Goal: Task Accomplishment & Management: Complete application form

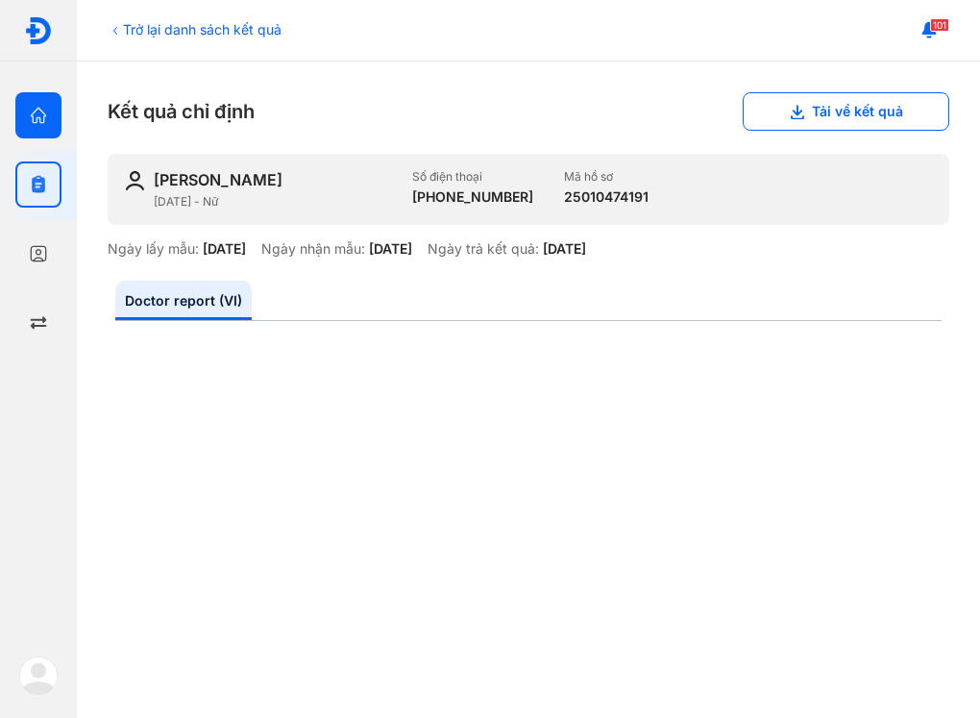
click at [9, 101] on div "Trang chủ Tổng quan hoạt động của phòng khám" at bounding box center [38, 115] width 77 height 69
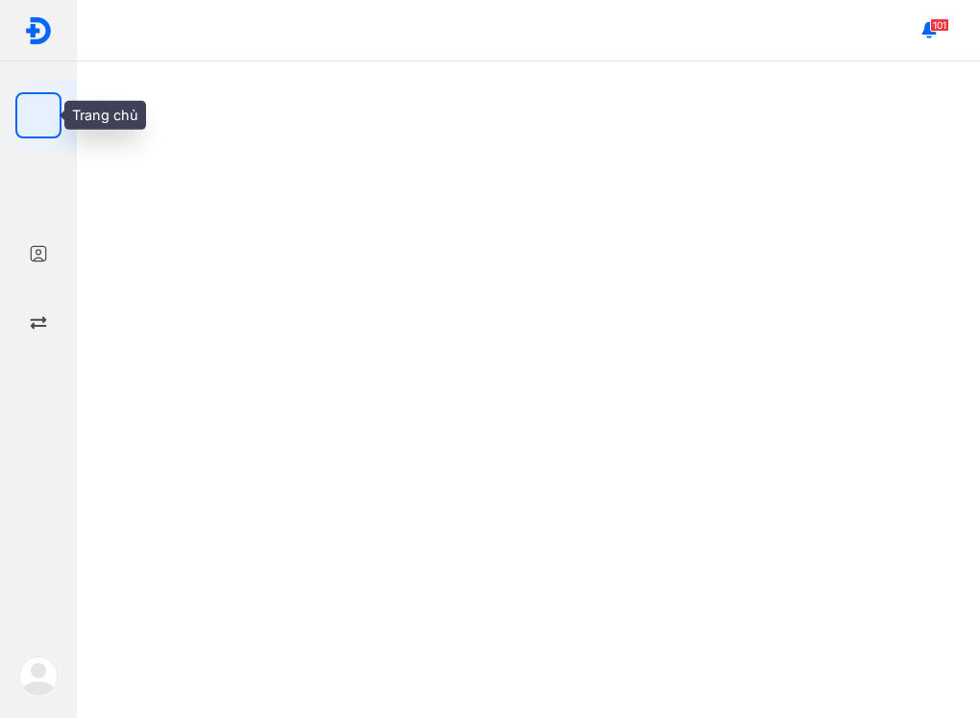
click at [17, 106] on div at bounding box center [38, 115] width 46 height 46
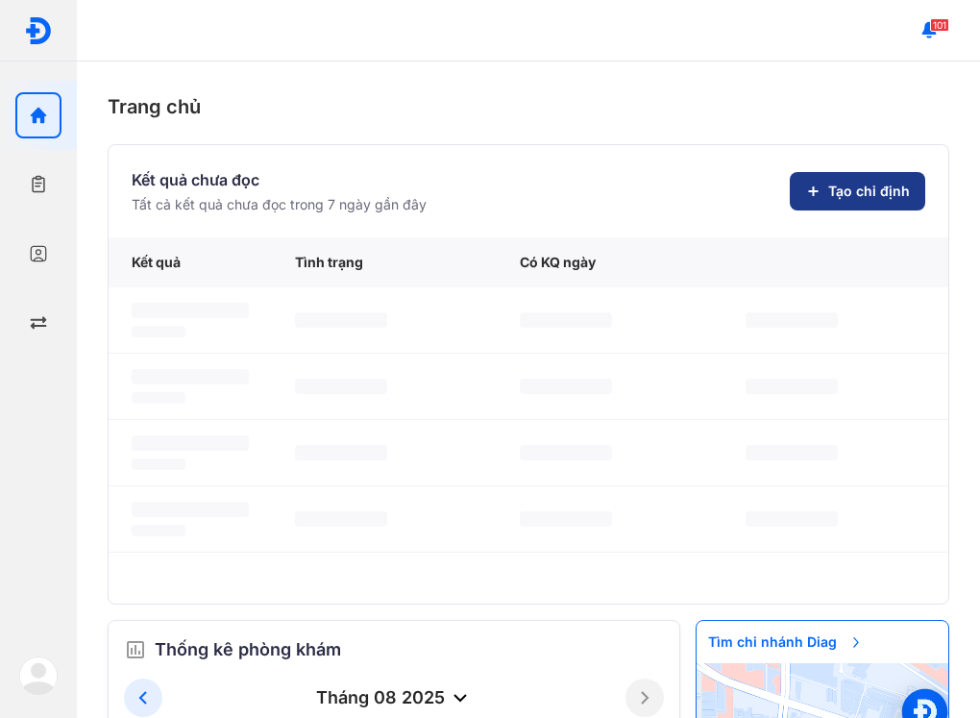
click at [849, 184] on button "Tạo chỉ định" at bounding box center [857, 191] width 135 height 38
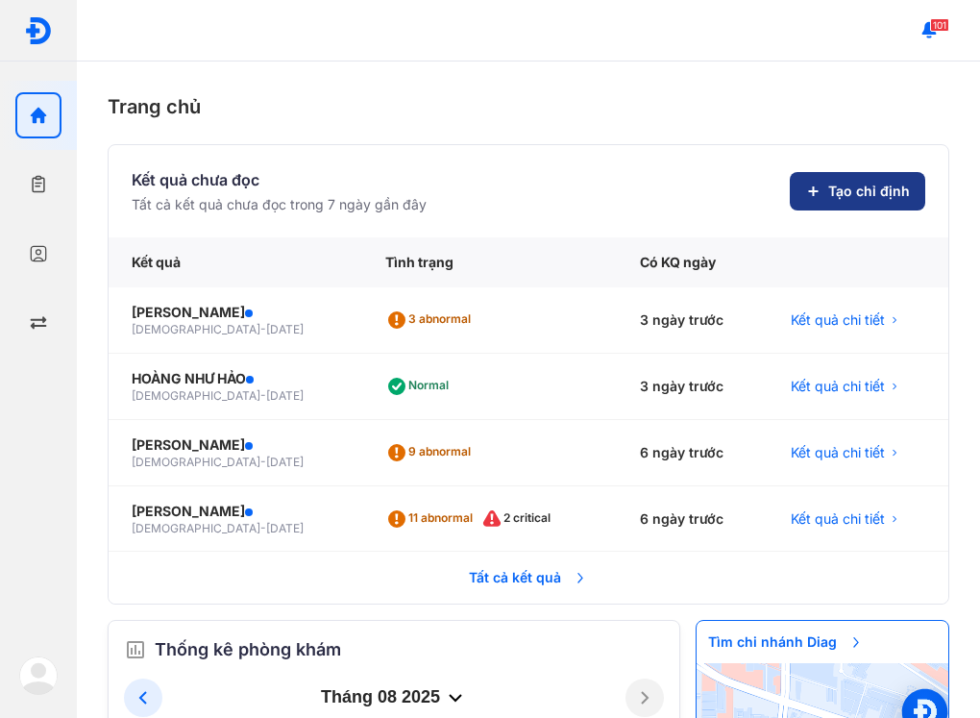
click at [868, 192] on span "Tạo chỉ định" at bounding box center [869, 191] width 82 height 19
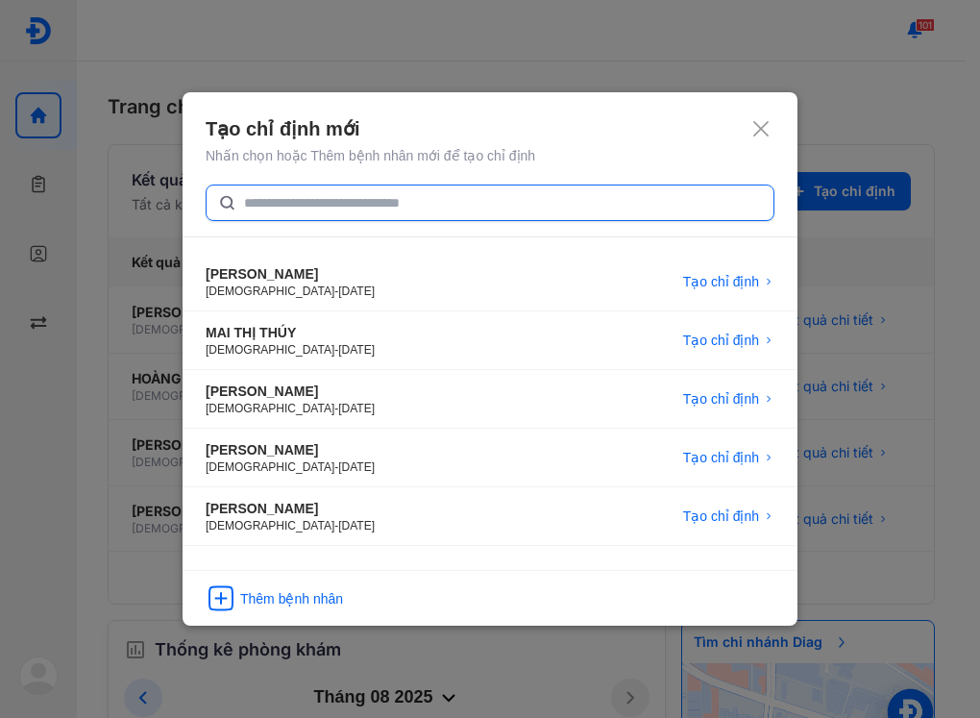
click at [279, 203] on input "text" at bounding box center [503, 202] width 518 height 35
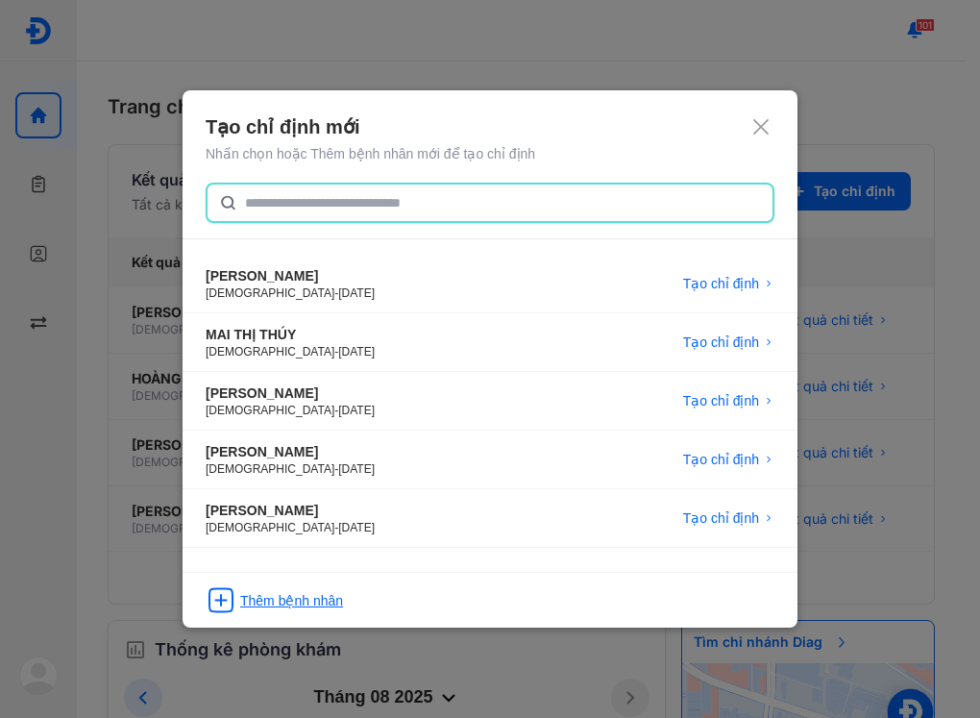
click at [307, 596] on div "Thêm bệnh nhân" at bounding box center [291, 600] width 103 height 19
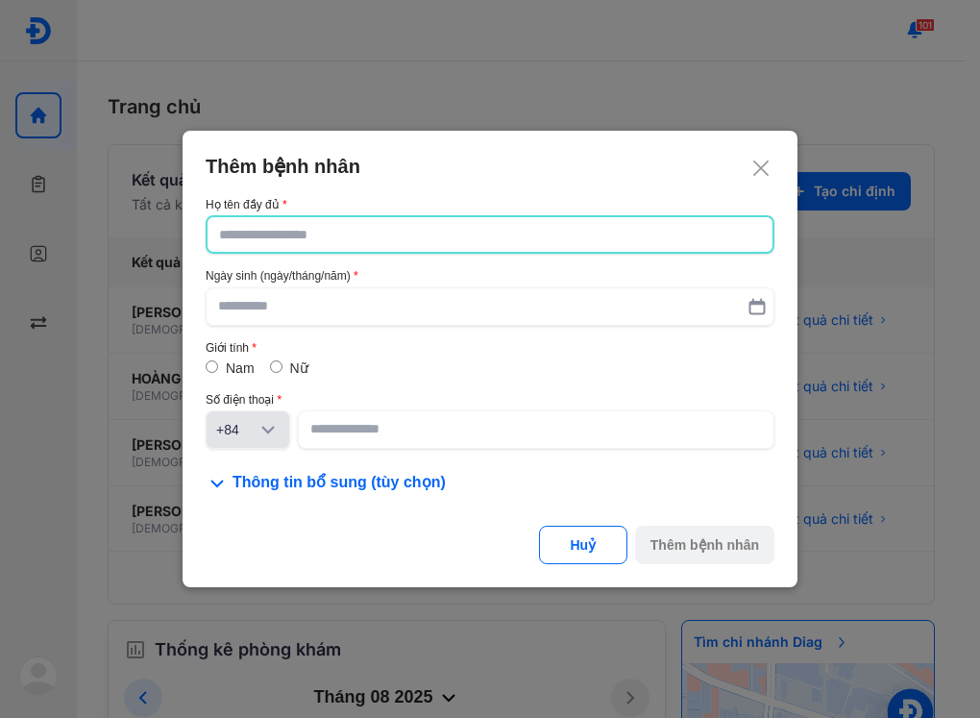
click at [278, 232] on input "text" at bounding box center [490, 234] width 542 height 35
type input "**********"
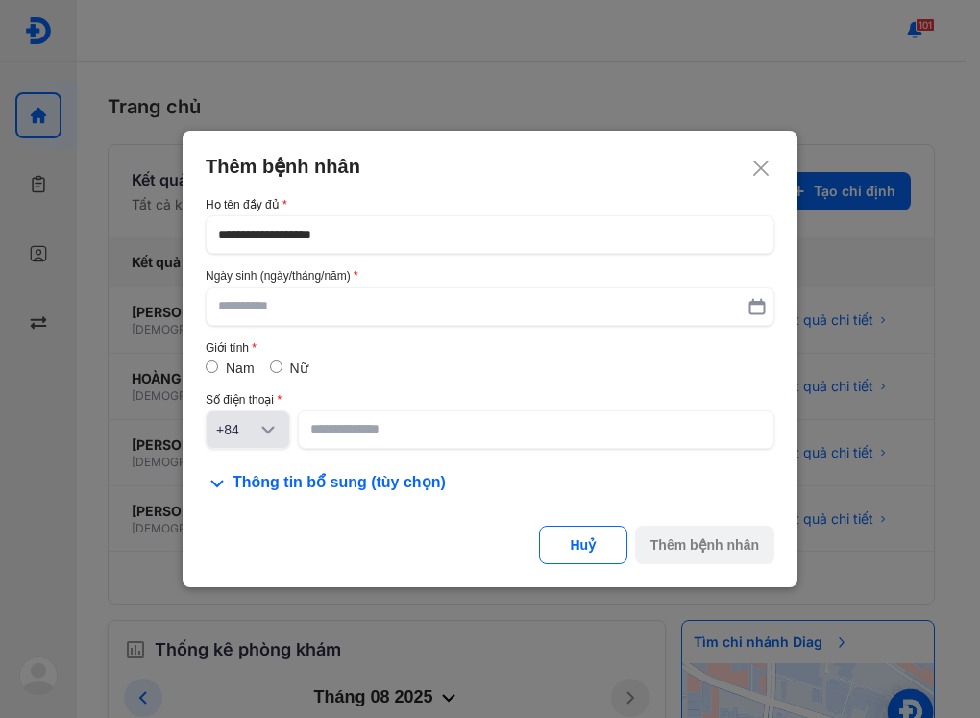
click at [759, 303] on use at bounding box center [757, 306] width 14 height 14
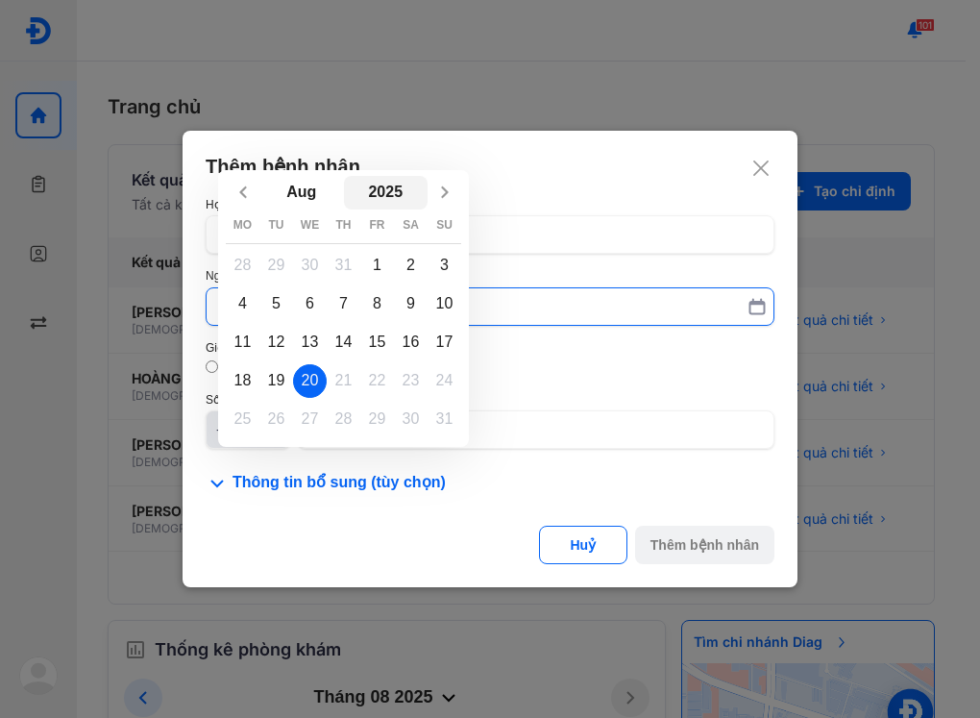
click at [390, 185] on button "2025" at bounding box center [386, 193] width 85 height 34
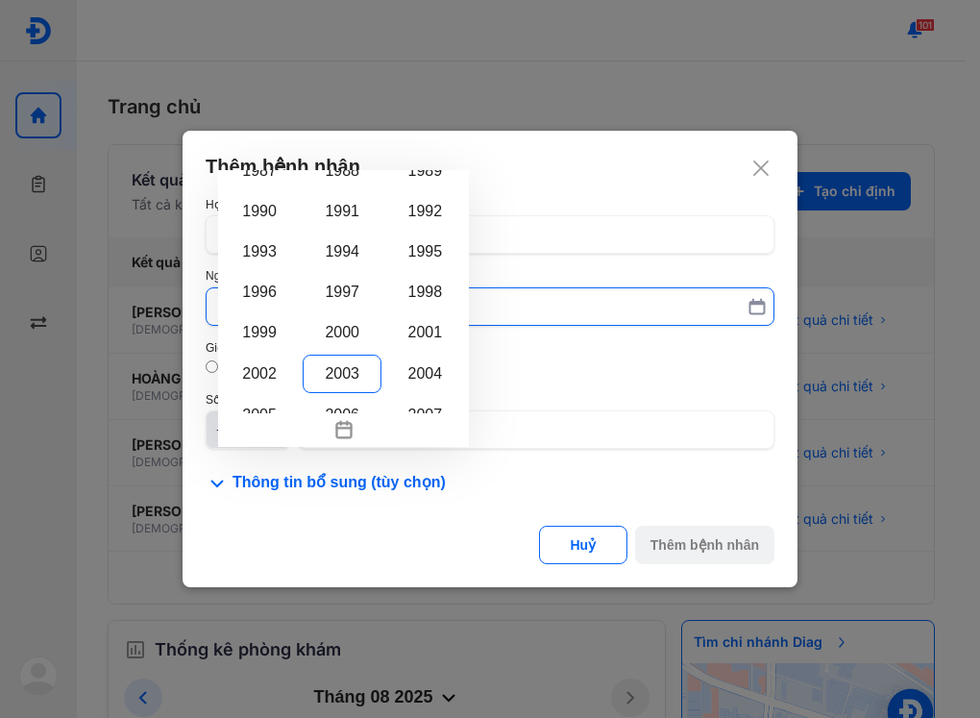
scroll to position [1156, 0]
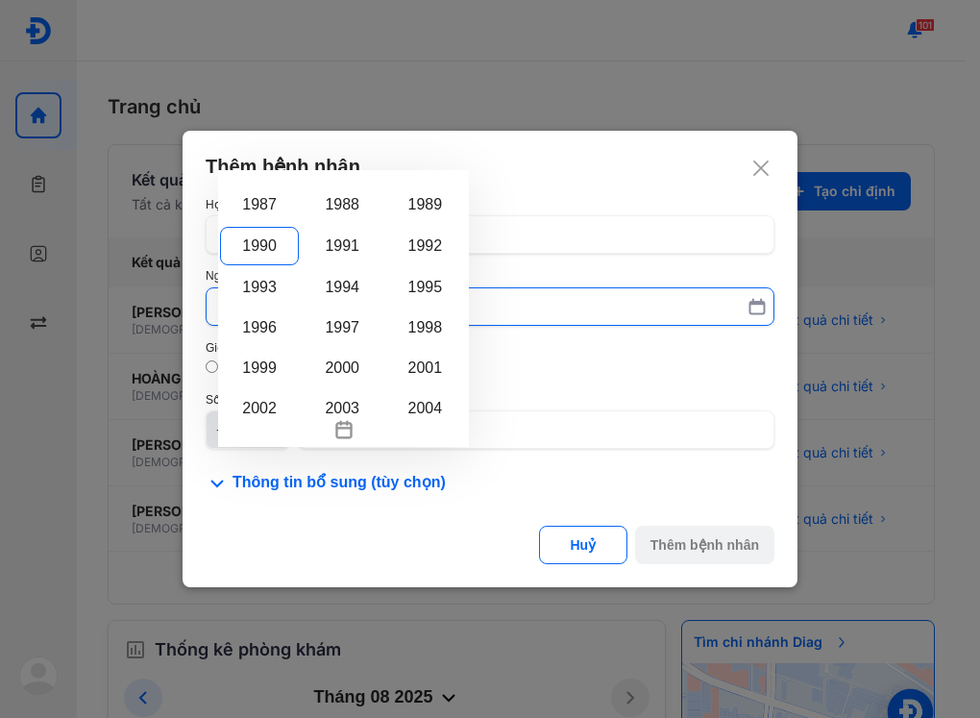
click at [260, 236] on div "1990" at bounding box center [259, 246] width 79 height 38
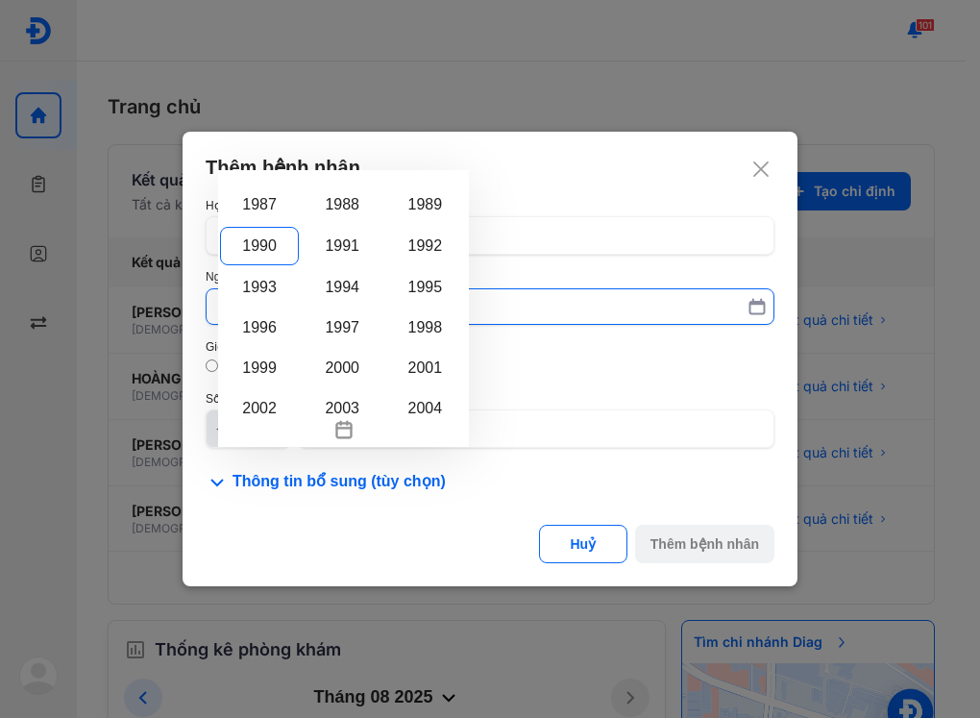
click at [260, 289] on input "Aug 2025 1900 1901 1902 1903 1904 1905 1906 1907 1908 1909 1910 1911 1912 1913 …" at bounding box center [490, 306] width 544 height 35
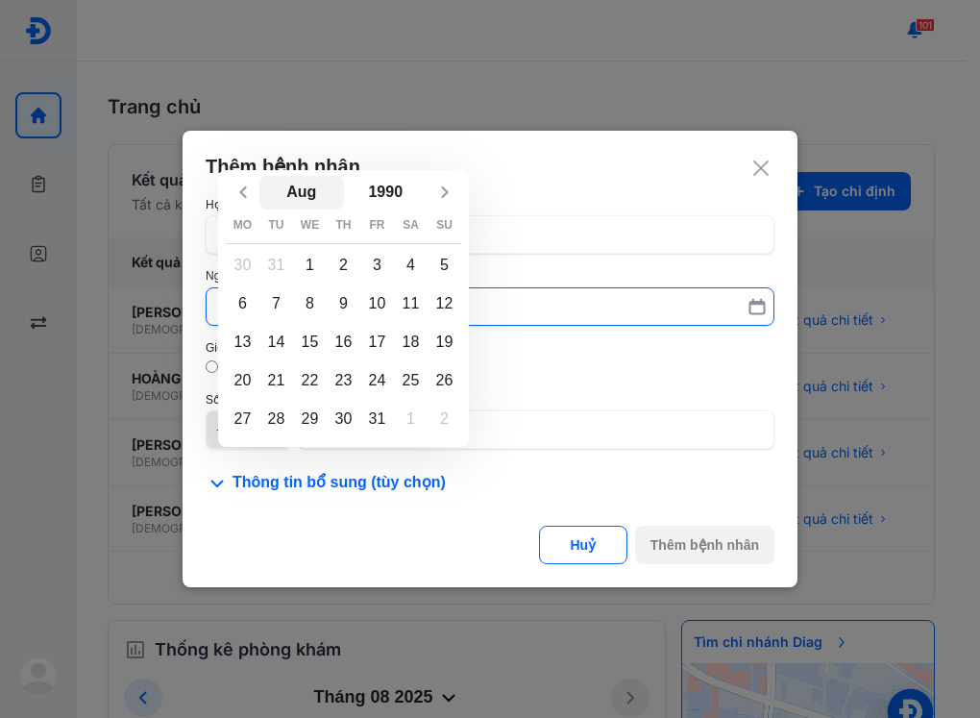
click at [312, 198] on button "Aug" at bounding box center [301, 193] width 85 height 34
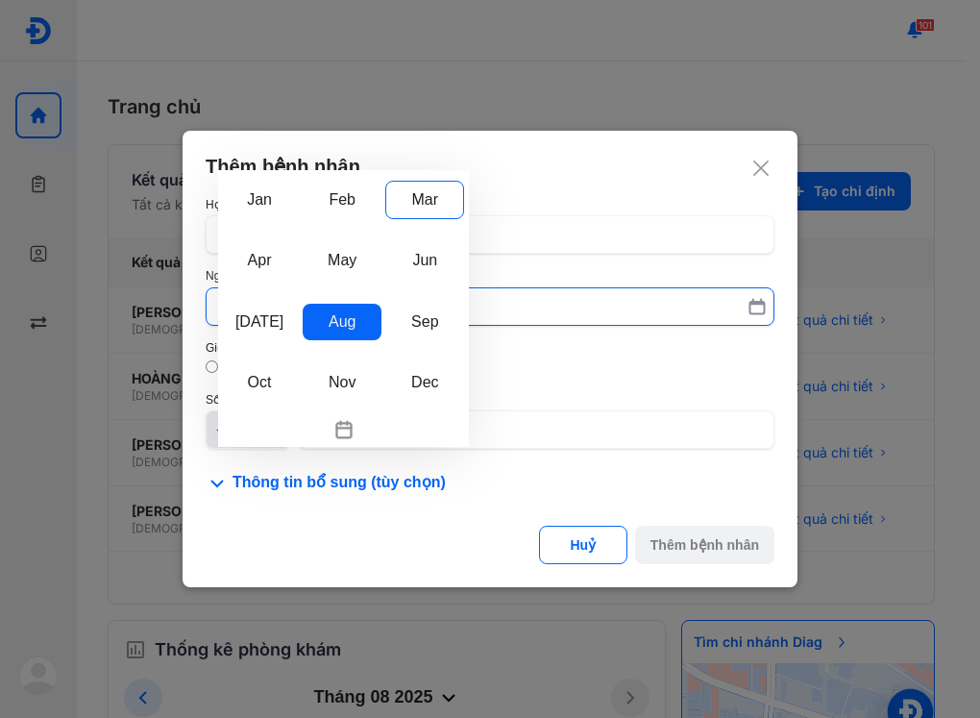
click at [431, 200] on div "Mar" at bounding box center [424, 200] width 79 height 38
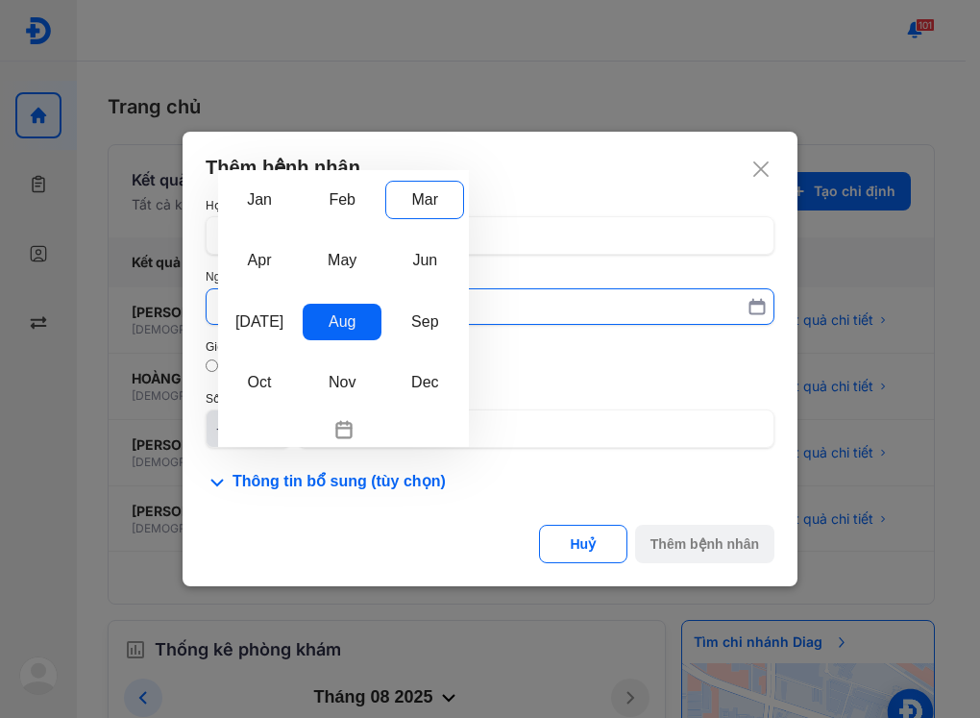
click at [431, 289] on input "Aug Jan Feb Mar Apr May Jun Jul Aug Sep Oct Nov Dec 1990 Mo Tu We Th Fr Sa Su 3…" at bounding box center [490, 306] width 544 height 35
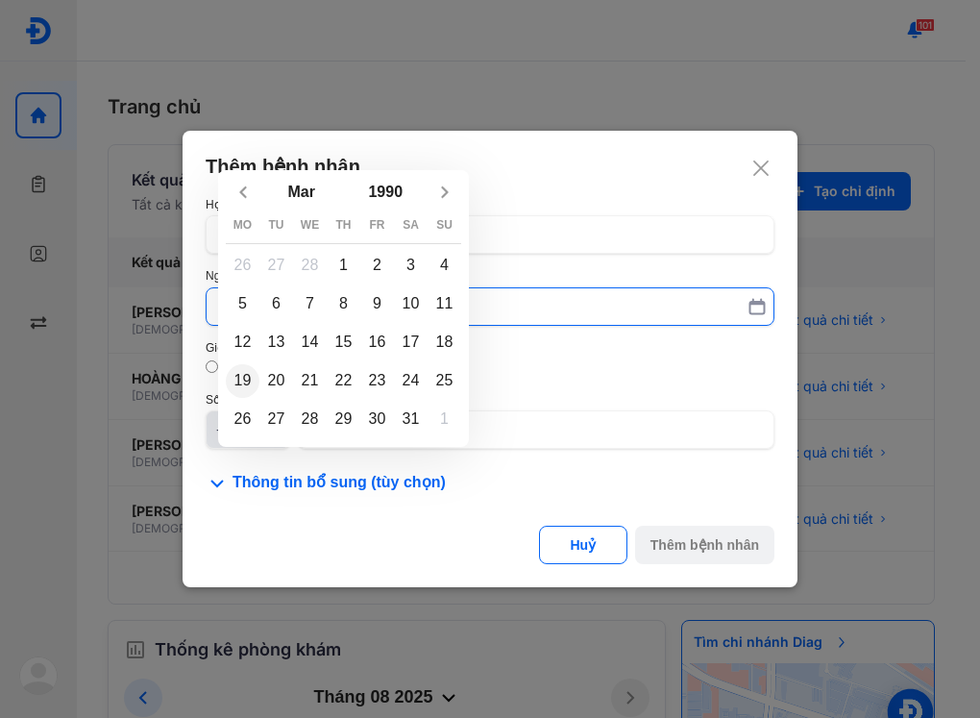
click at [232, 374] on div "19" at bounding box center [243, 381] width 34 height 34
type input "**********"
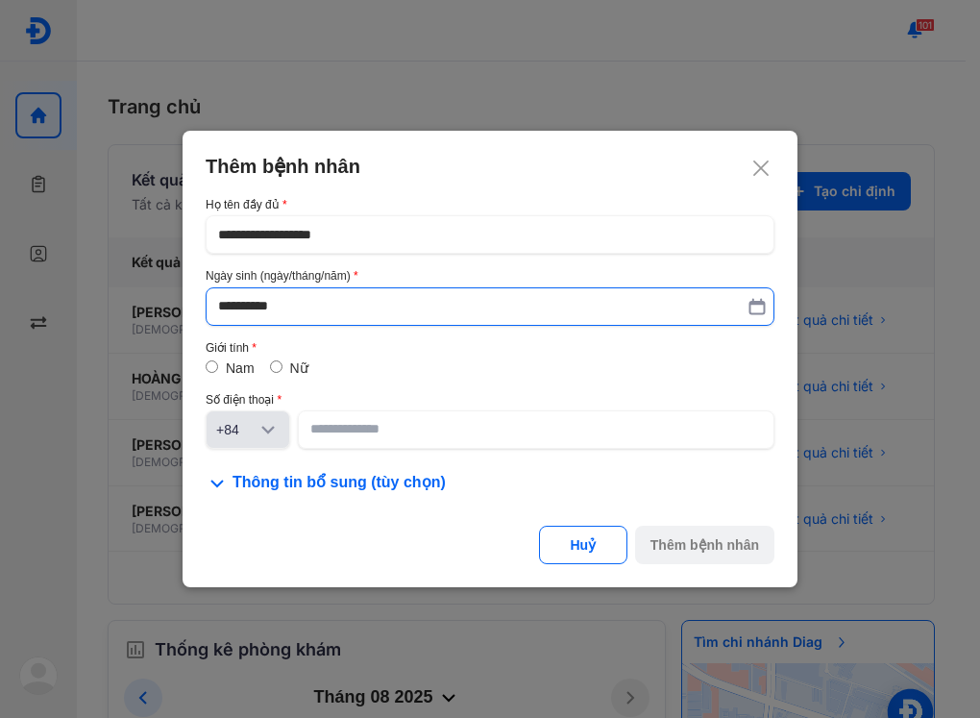
click at [290, 367] on label "Nữ" at bounding box center [299, 367] width 18 height 15
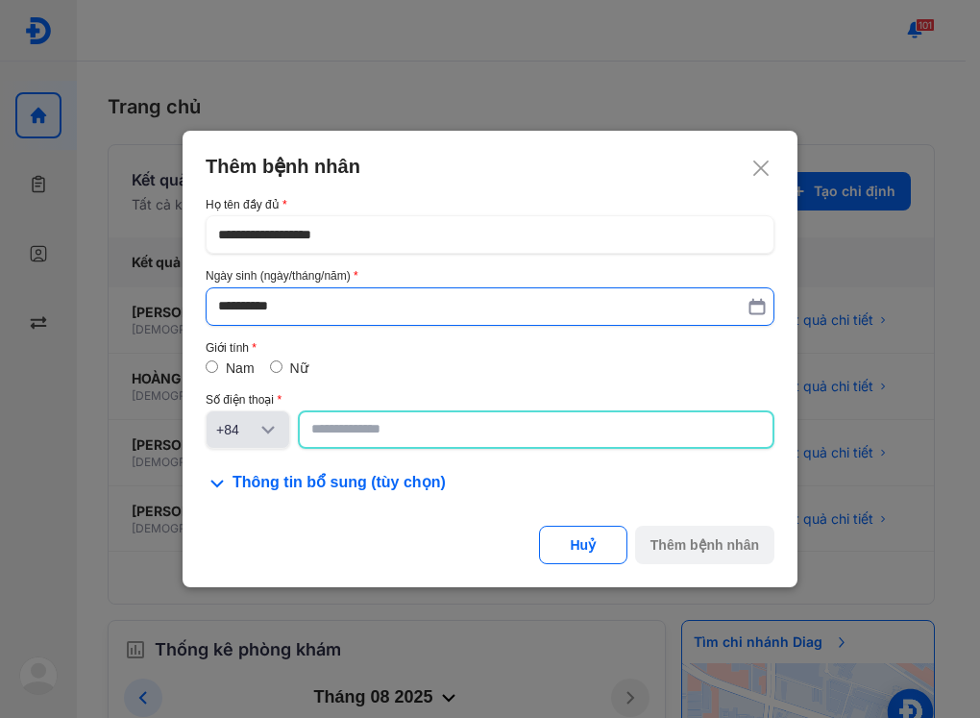
click at [353, 438] on input at bounding box center [536, 429] width 450 height 35
paste input "**********"
type input "**********"
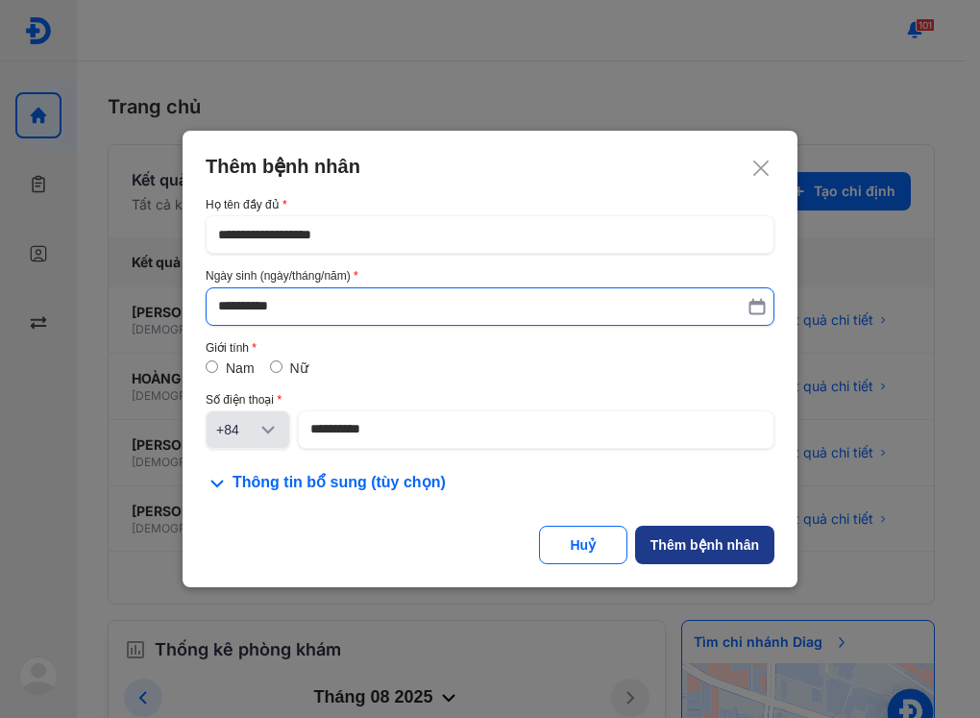
click at [715, 556] on button "Thêm bệnh nhân" at bounding box center [704, 545] width 139 height 38
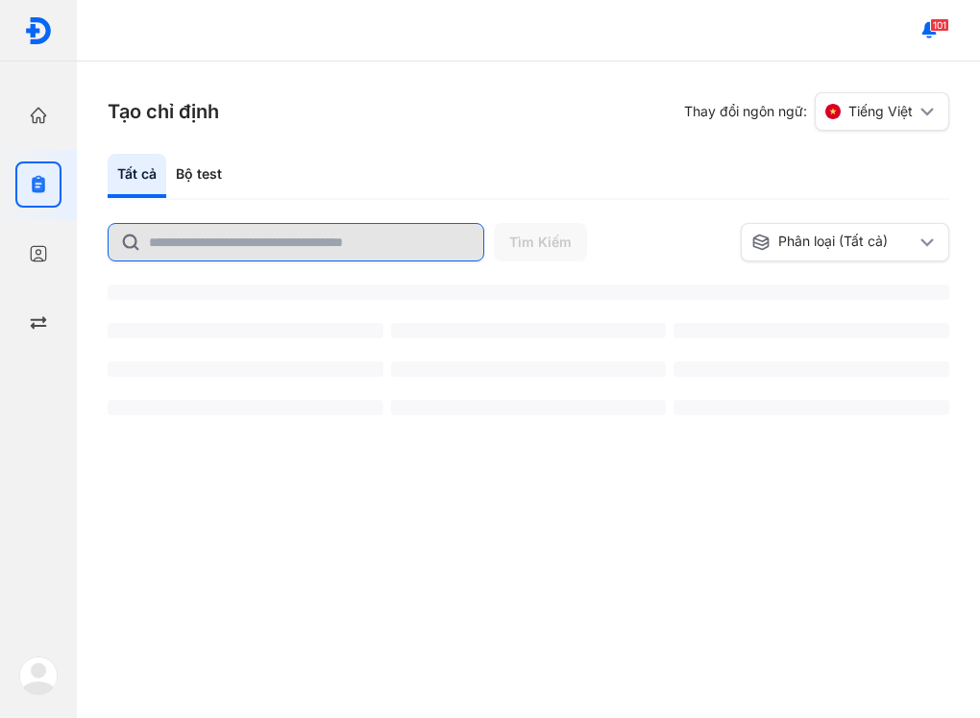
click at [215, 234] on input "text" at bounding box center [310, 242] width 323 height 37
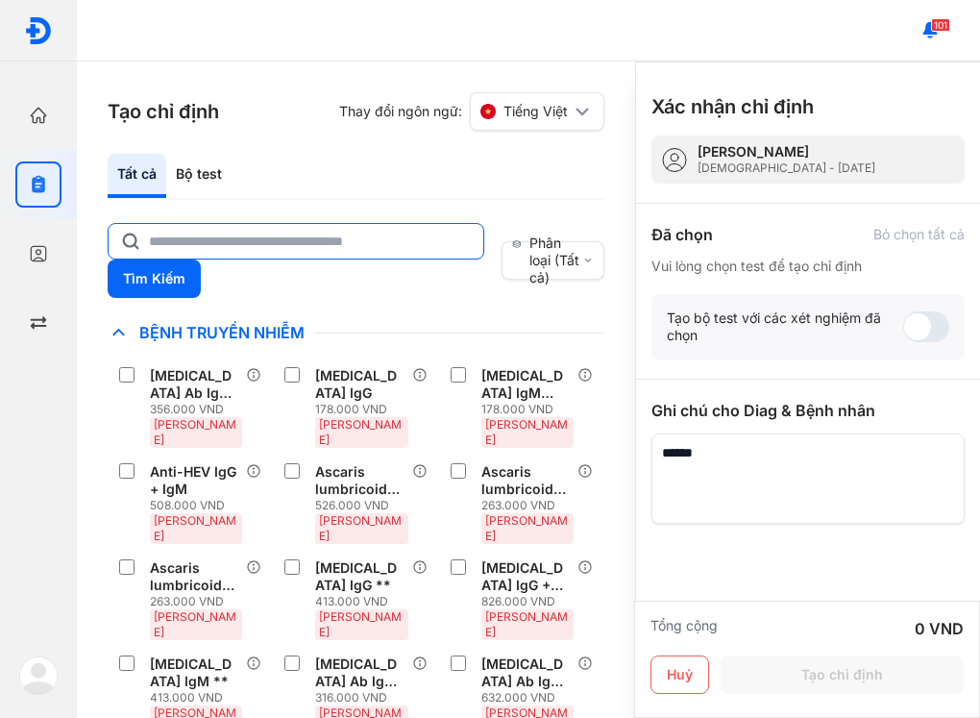
click at [220, 230] on input "text" at bounding box center [310, 241] width 323 height 35
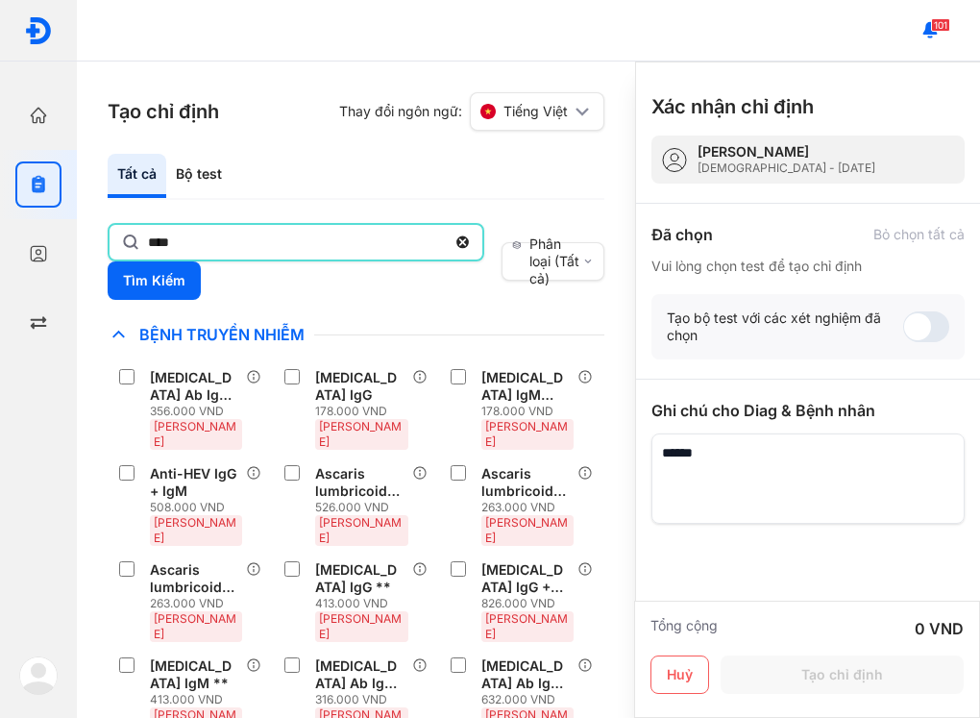
type input "****"
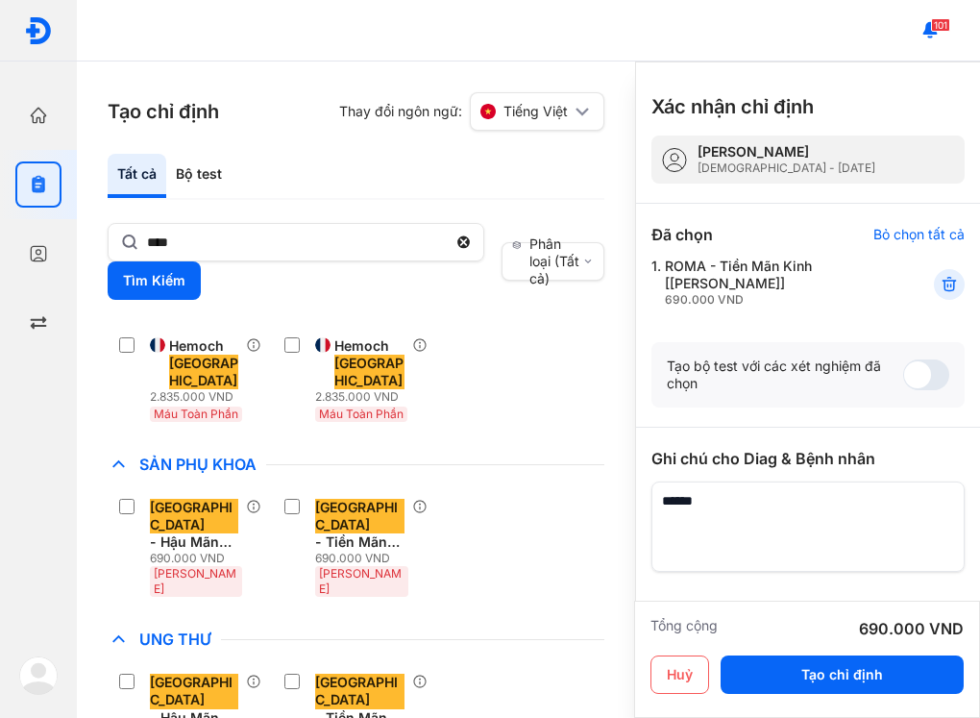
scroll to position [164, 0]
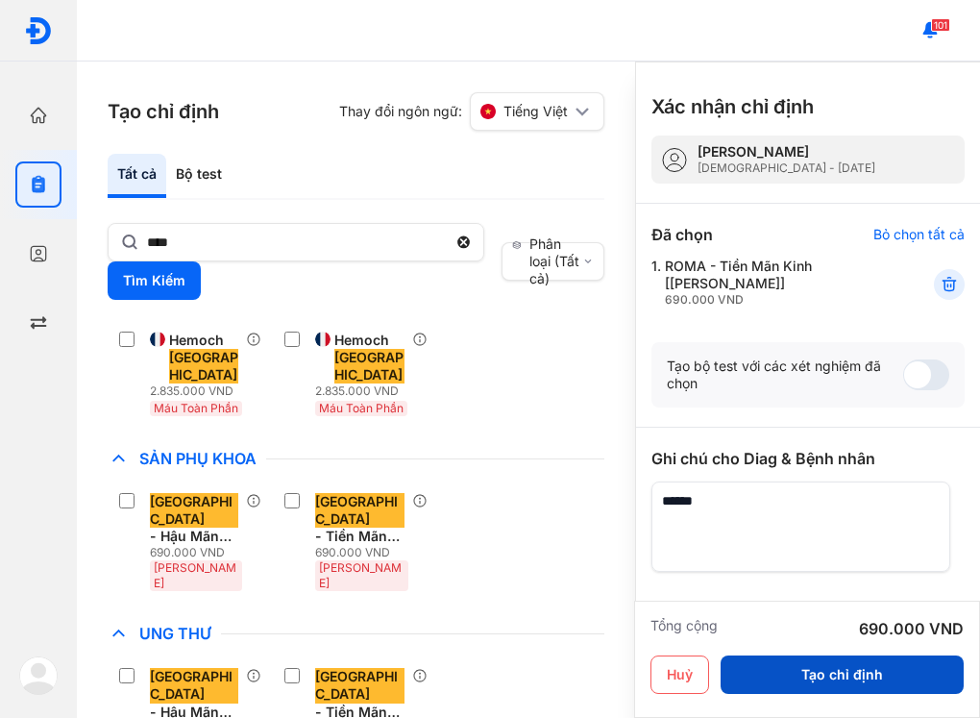
click at [860, 666] on button "Tạo chỉ định" at bounding box center [842, 674] width 243 height 38
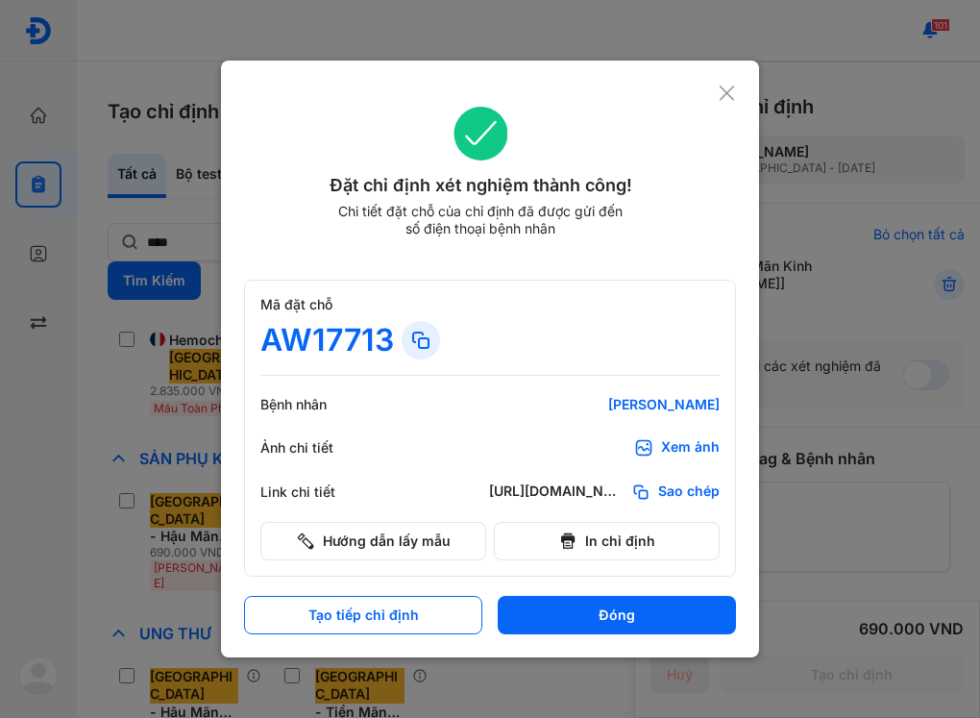
scroll to position [0, 0]
